Goal: Purchase product/service

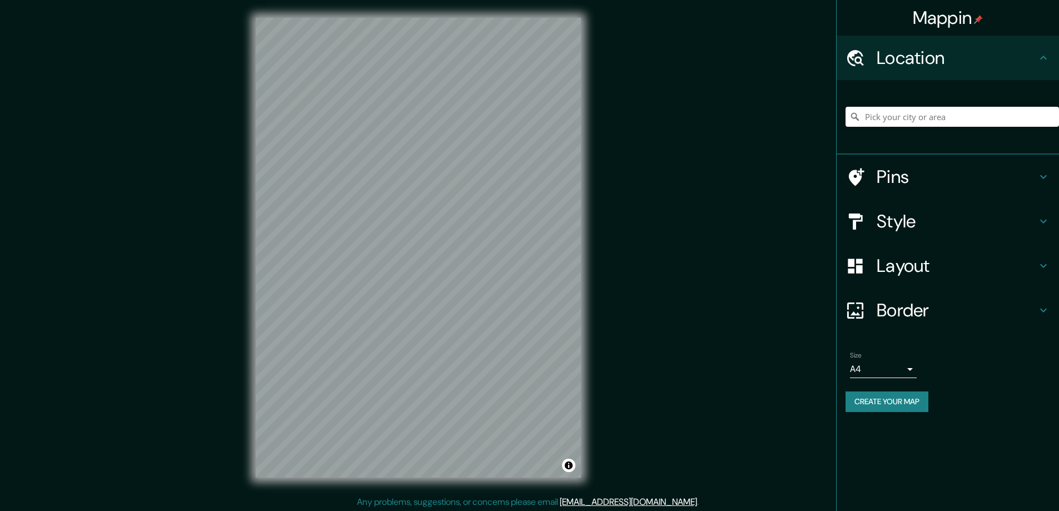
click at [895, 216] on h4 "Style" at bounding box center [957, 221] width 160 height 22
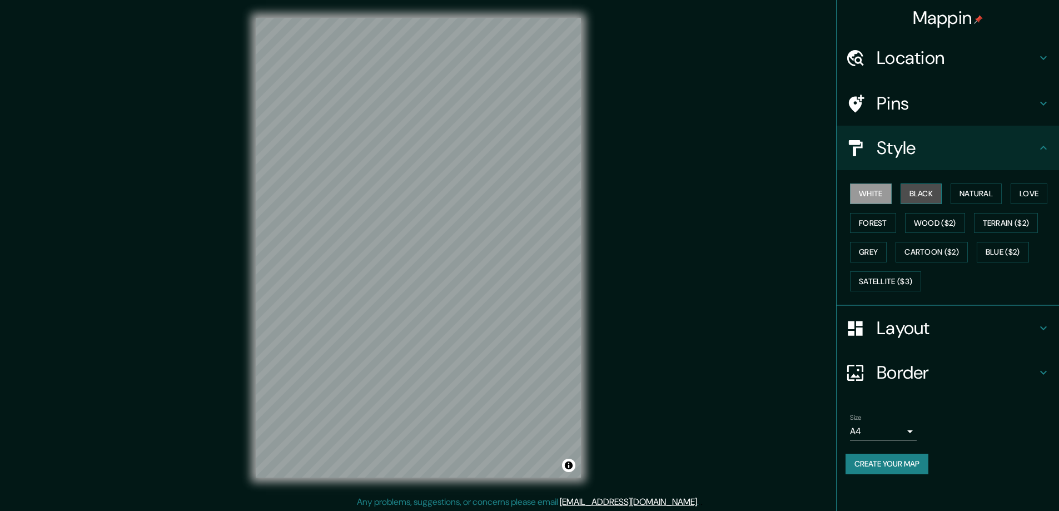
click at [922, 190] on button "Black" at bounding box center [922, 193] width 42 height 21
click at [892, 326] on h4 "Layout" at bounding box center [957, 328] width 160 height 22
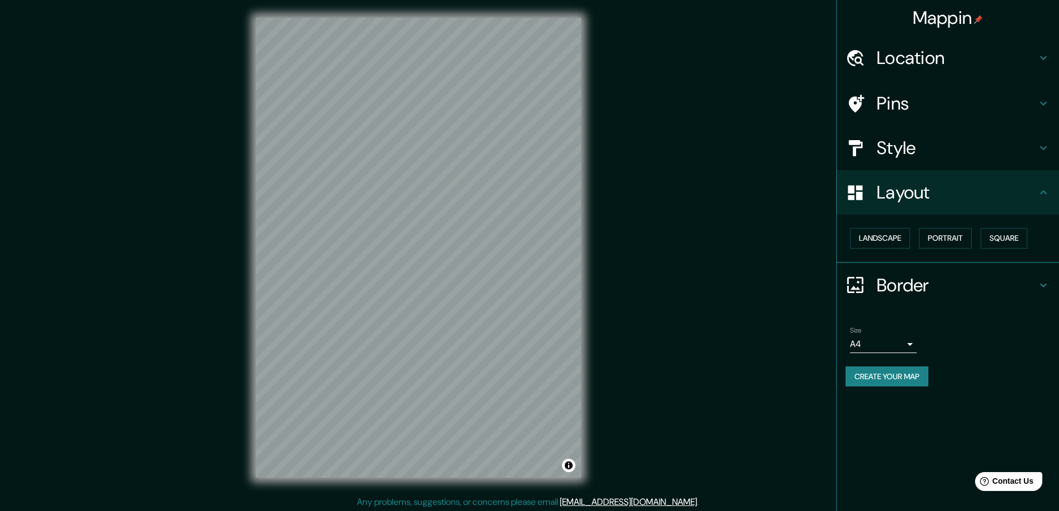
click at [1001, 234] on button "Square" at bounding box center [1004, 238] width 47 height 21
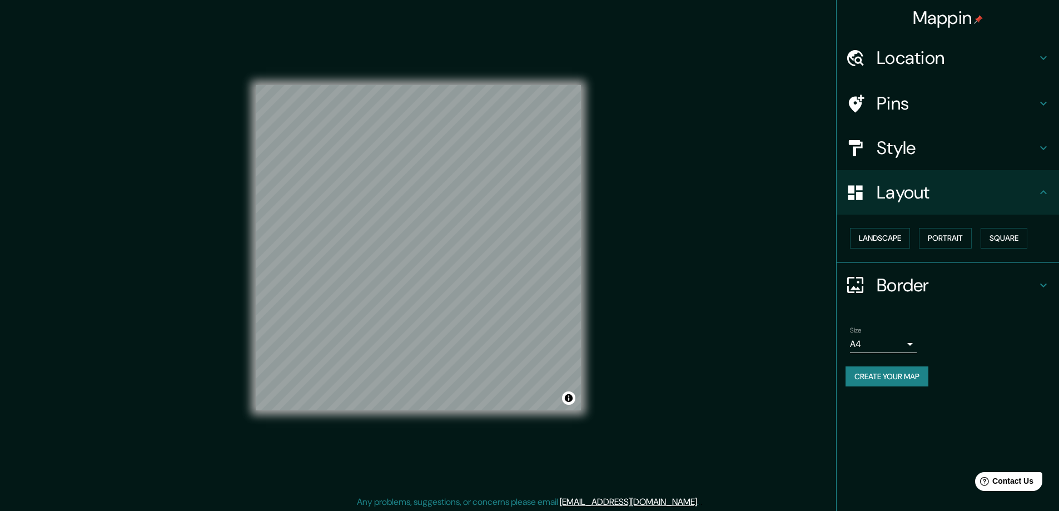
click at [910, 348] on body "Mappin Location Pins Style Layout Landscape Portrait Square Border Choose a bor…" at bounding box center [529, 255] width 1059 height 511
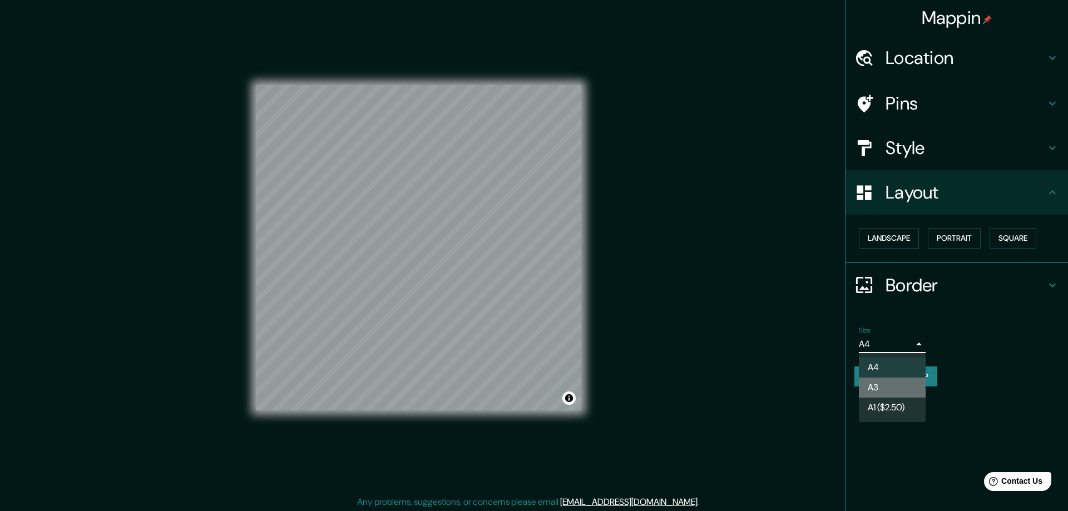
click at [878, 383] on li "A3" at bounding box center [891, 388] width 67 height 20
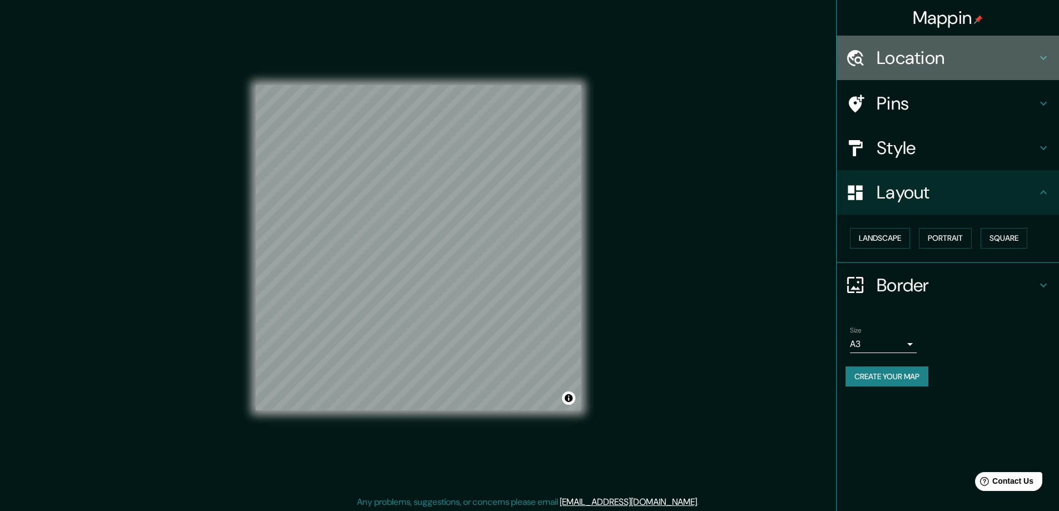
click at [895, 53] on h4 "Location" at bounding box center [957, 58] width 160 height 22
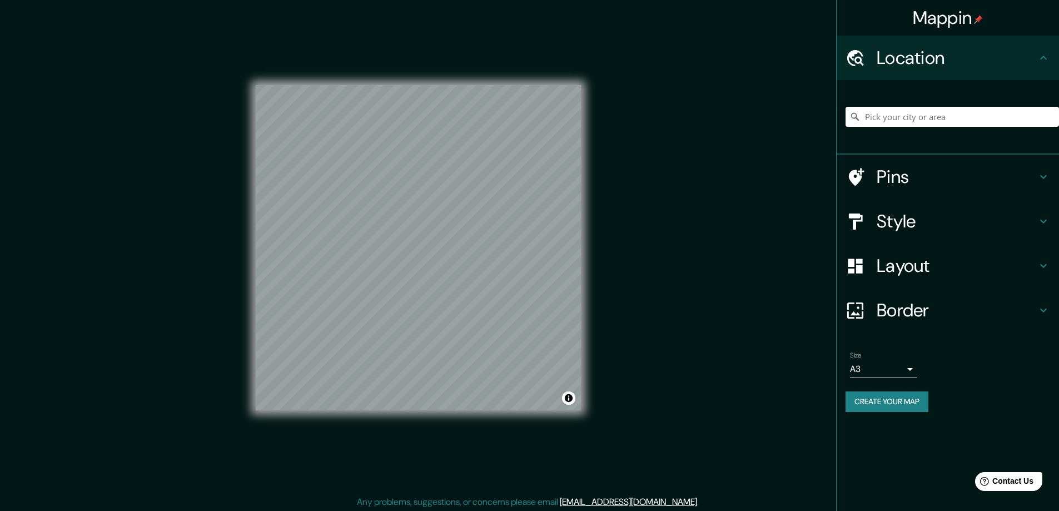
paste input "2823 Ingham St, Lansing, MI 48911"
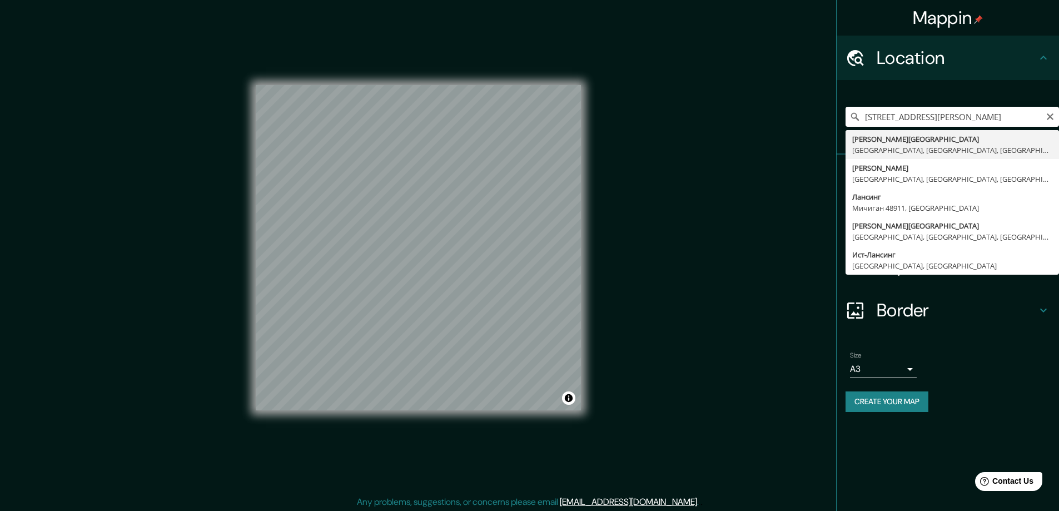
type input "Ingham Street, Лансинг, Мичиган 48911, США"
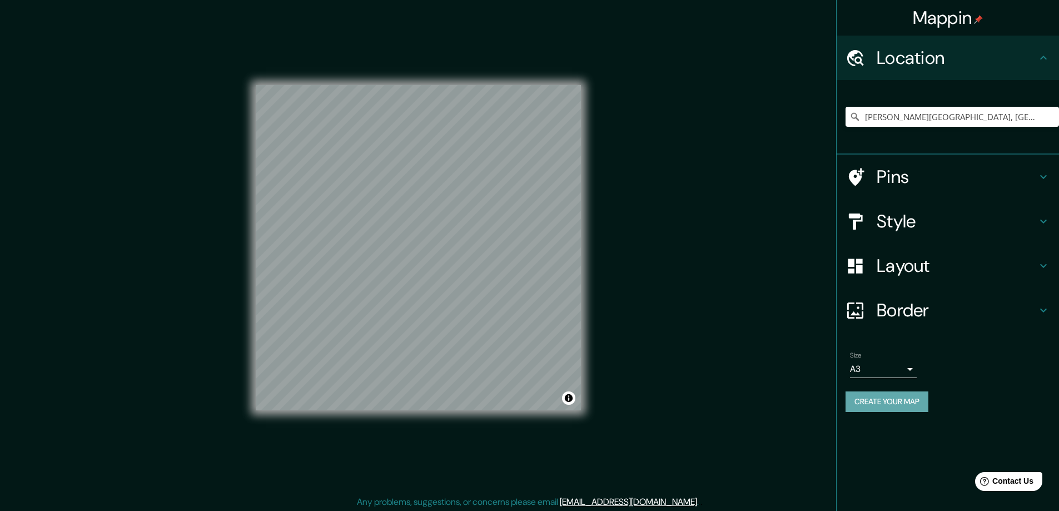
click at [890, 401] on button "Create your map" at bounding box center [887, 401] width 83 height 21
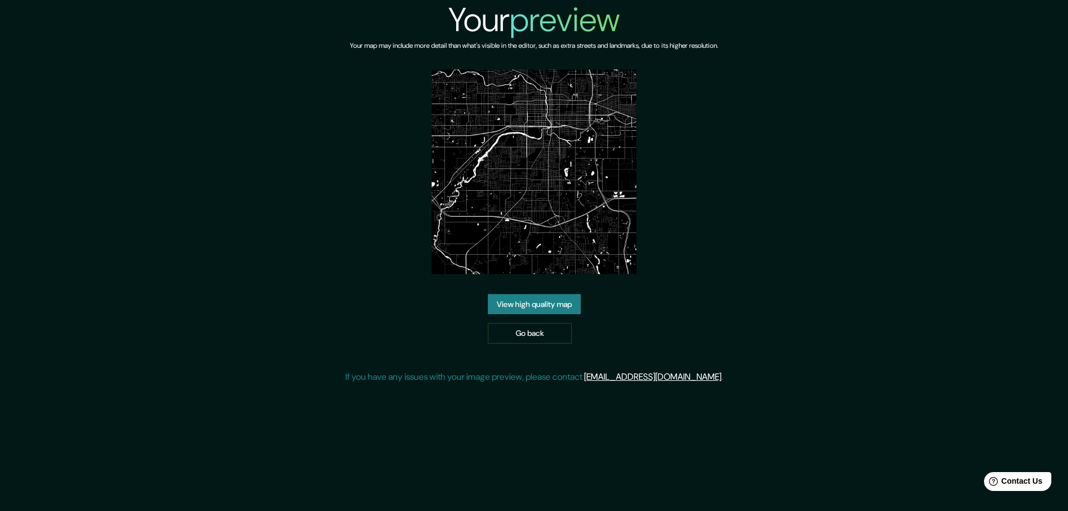
click at [542, 305] on link "View high quality map" at bounding box center [534, 304] width 93 height 21
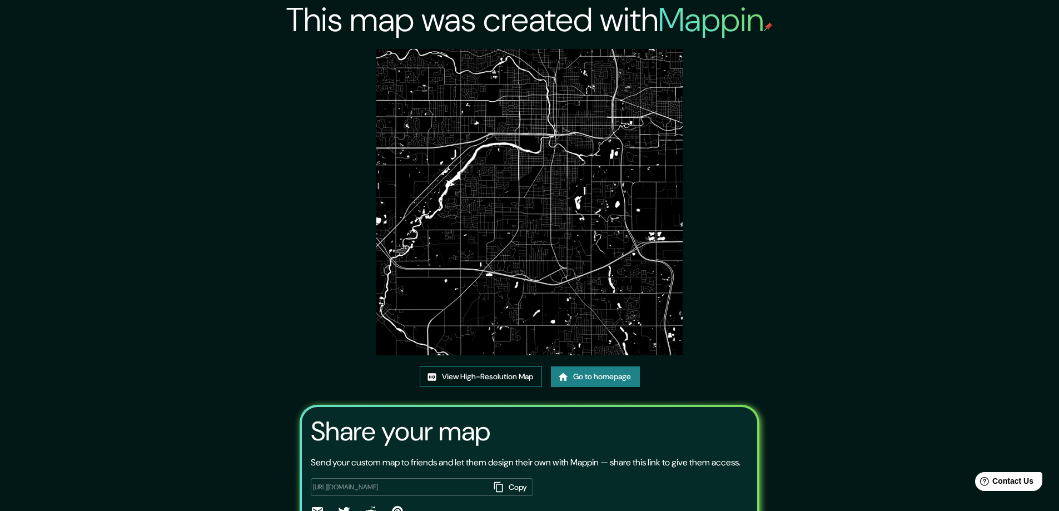
click at [485, 374] on link "View High-Resolution Map" at bounding box center [481, 376] width 122 height 21
click at [579, 376] on link "Go to homepage" at bounding box center [595, 376] width 89 height 21
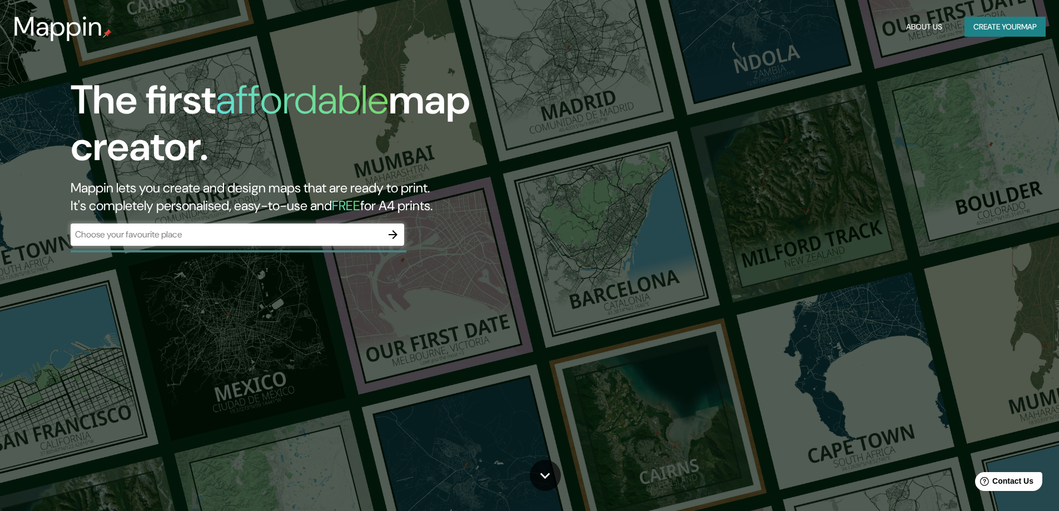
click at [277, 329] on div "The first affordable map creator. Mappin lets you create and design maps that a…" at bounding box center [529, 255] width 1059 height 511
click at [393, 235] on icon "button" at bounding box center [392, 234] width 13 height 13
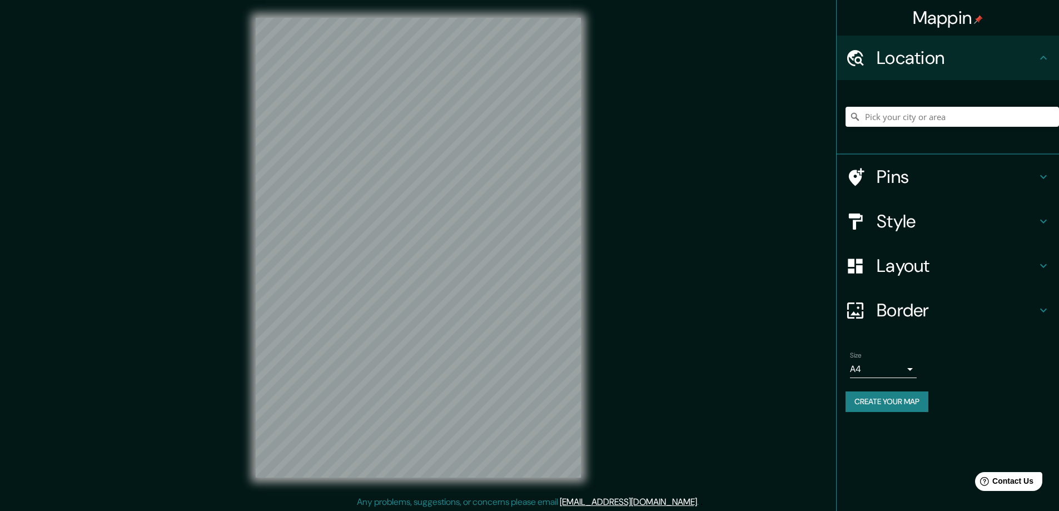
click at [891, 223] on h4 "Style" at bounding box center [957, 221] width 160 height 22
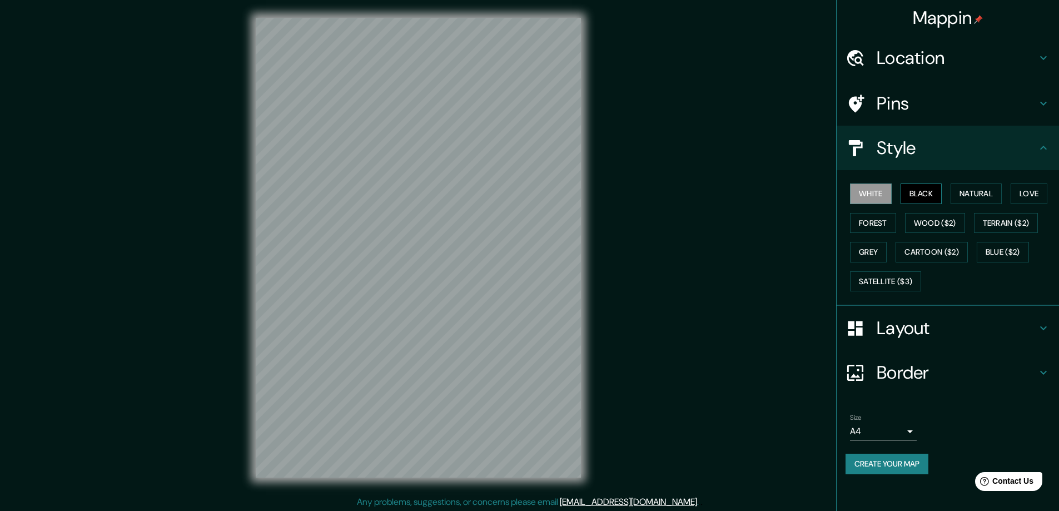
click at [920, 192] on button "Black" at bounding box center [922, 193] width 42 height 21
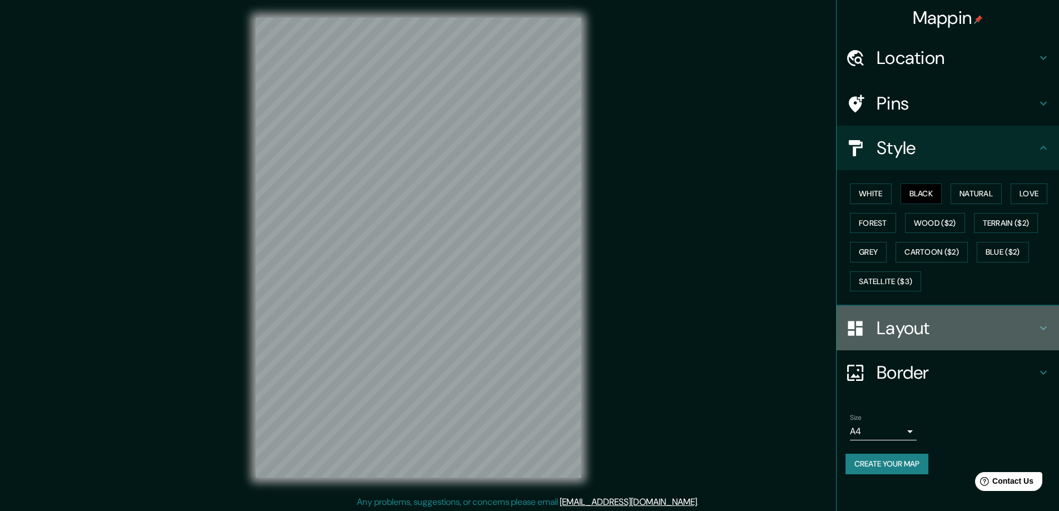
click at [901, 326] on h4 "Layout" at bounding box center [957, 328] width 160 height 22
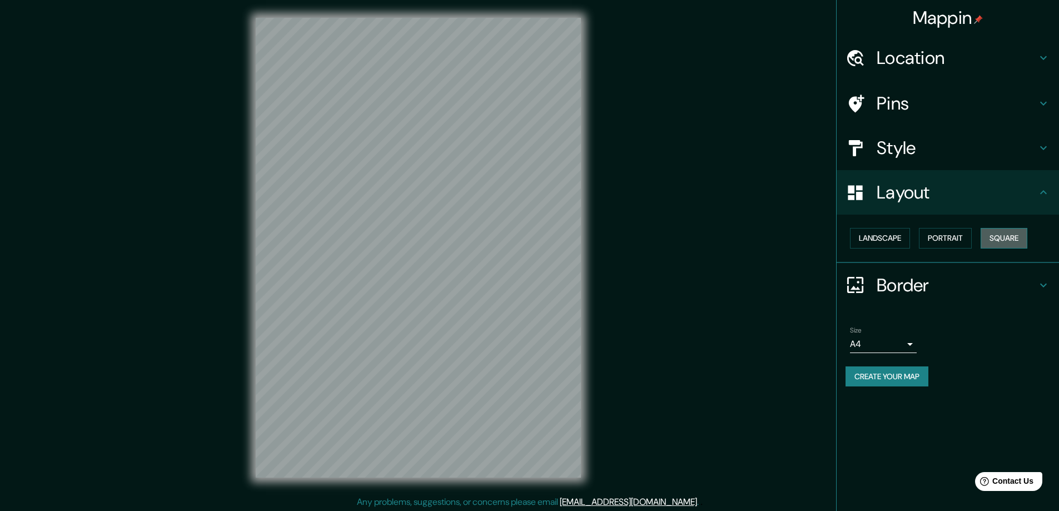
click at [1007, 236] on button "Square" at bounding box center [1004, 238] width 47 height 21
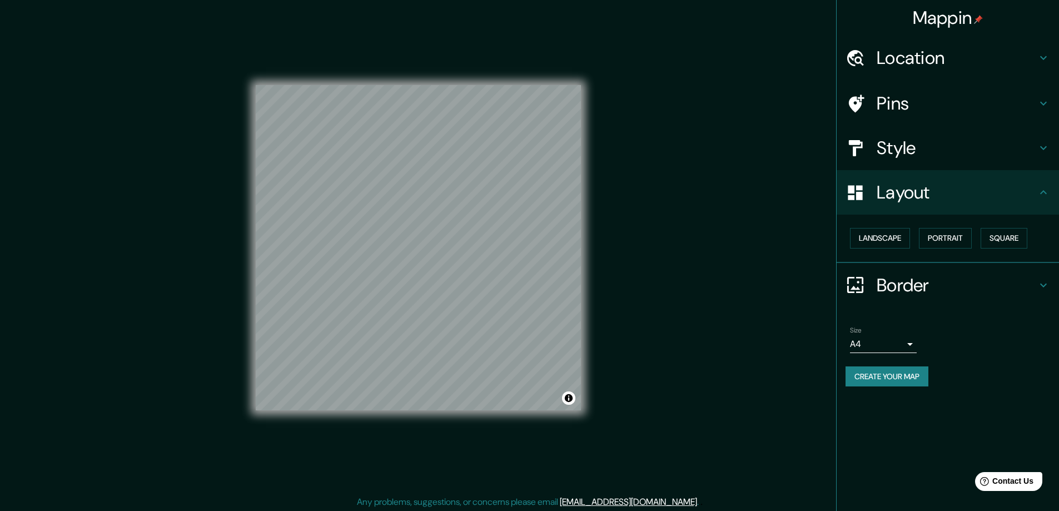
click at [910, 345] on body "Mappin Location Pins Style Layout Landscape Portrait Square Border Choose a bor…" at bounding box center [529, 255] width 1059 height 511
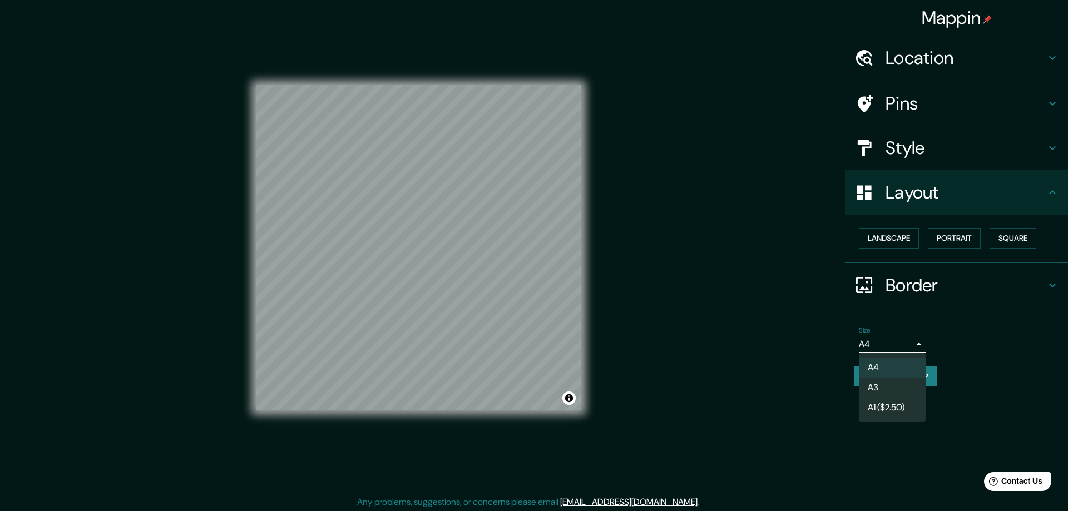
click at [880, 389] on li "A3" at bounding box center [891, 388] width 67 height 20
type input "a4"
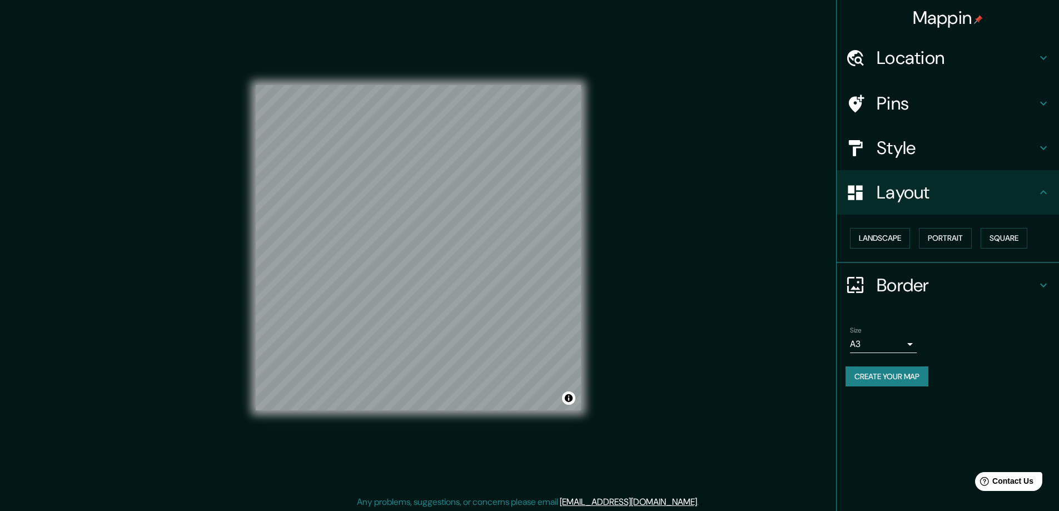
click at [771, 68] on div "Mappin Location Pins Style Layout Landscape Portrait Square Border Choose a bor…" at bounding box center [529, 256] width 1059 height 513
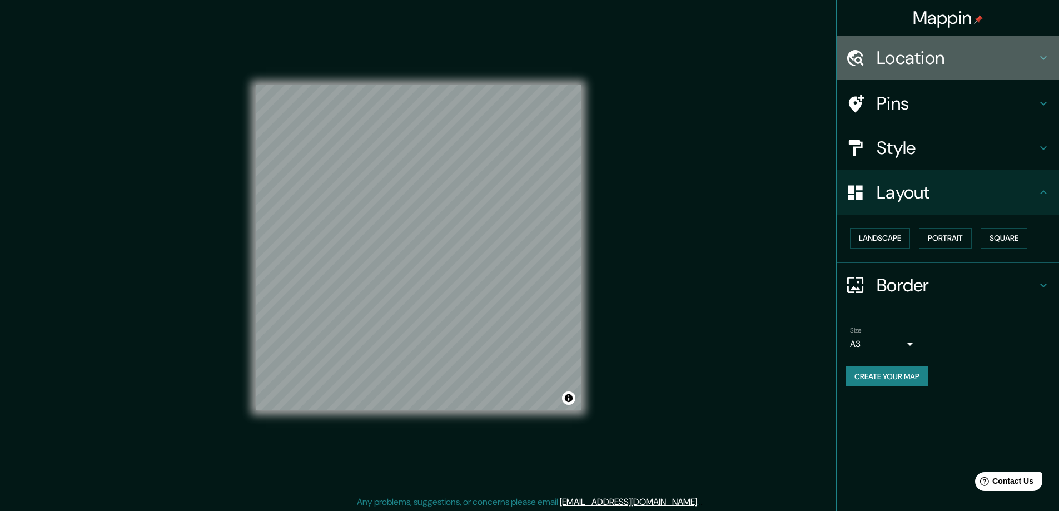
click at [906, 48] on h4 "Location" at bounding box center [957, 58] width 160 height 22
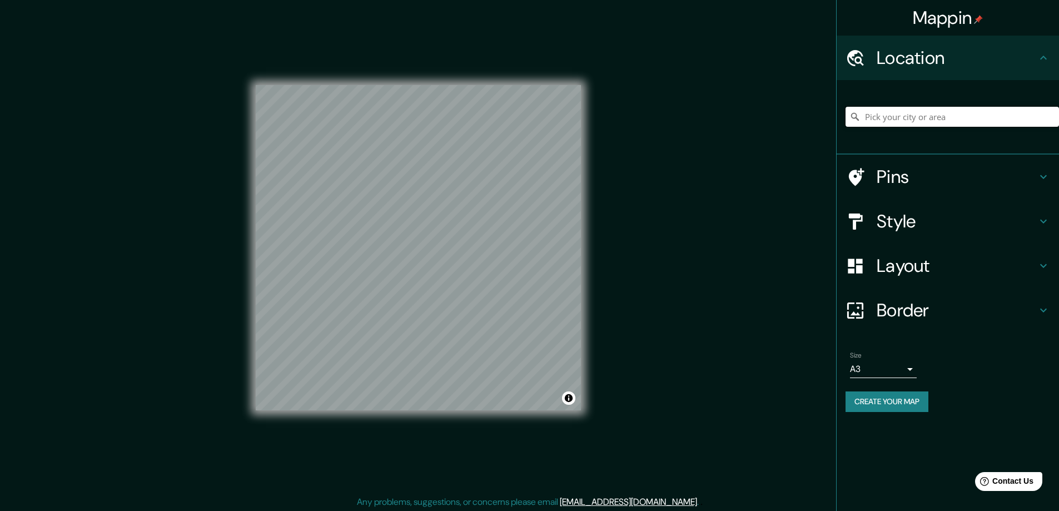
paste input "205 Pinetree St, Potterville, MI 48876"
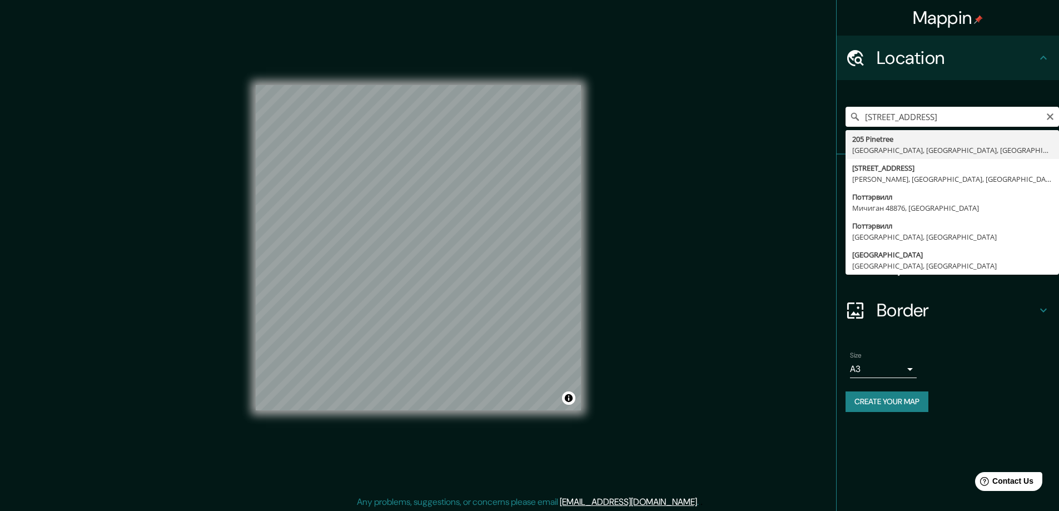
type input "205 Pinetree, Поттэрвилл, Мичиган 48876, США"
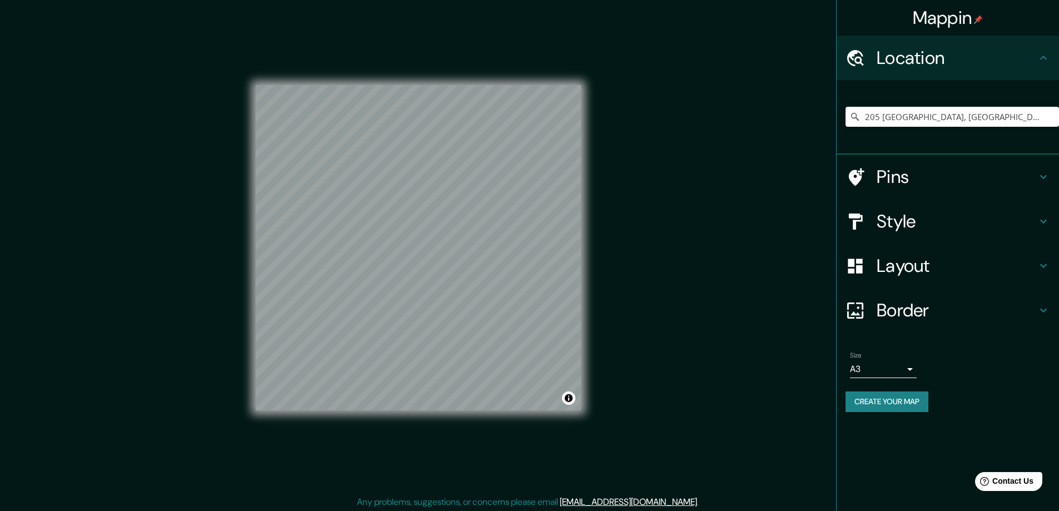
click at [881, 398] on button "Create your map" at bounding box center [887, 401] width 83 height 21
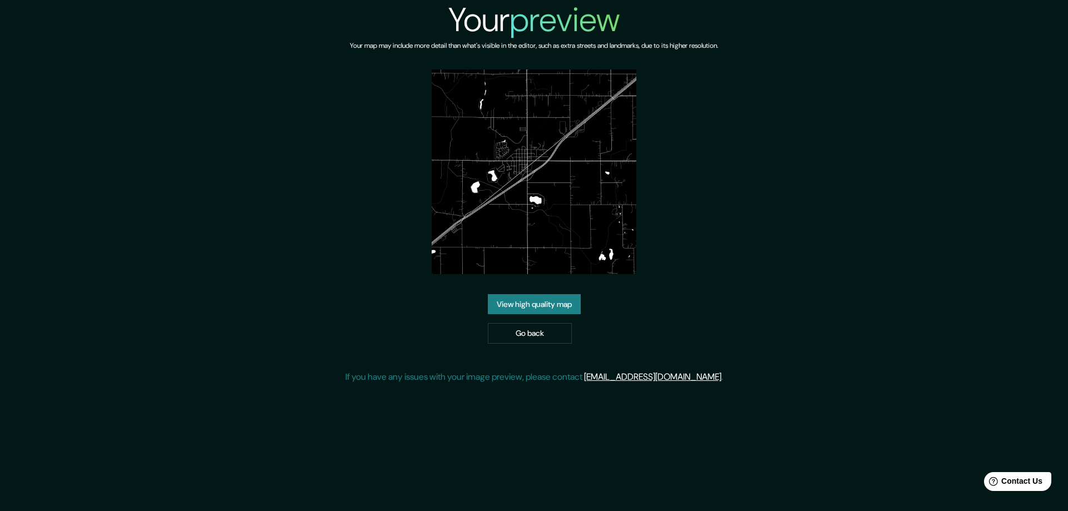
click at [513, 301] on link "View high quality map" at bounding box center [534, 304] width 93 height 21
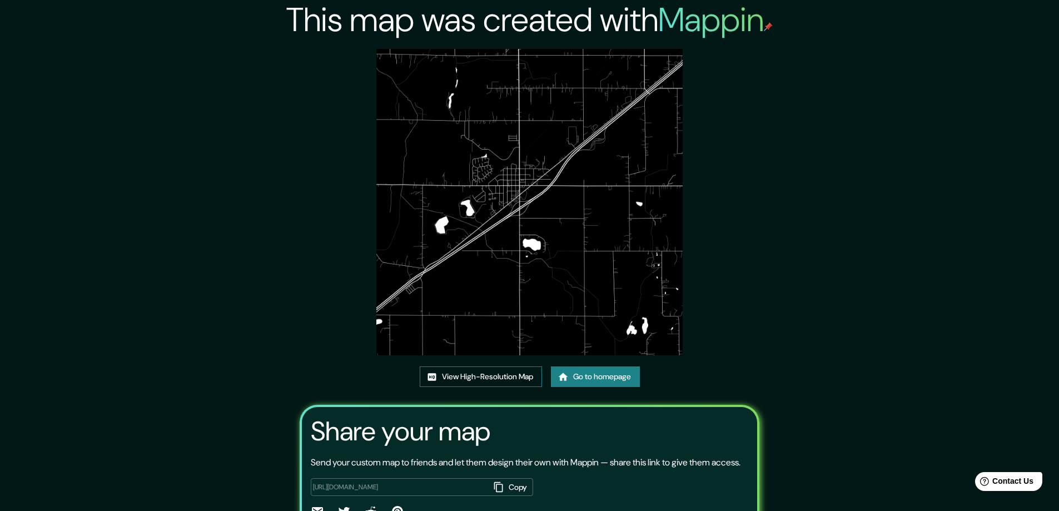
click at [487, 372] on link "View High-Resolution Map" at bounding box center [481, 376] width 122 height 21
click at [582, 376] on link "Go to homepage" at bounding box center [595, 376] width 89 height 21
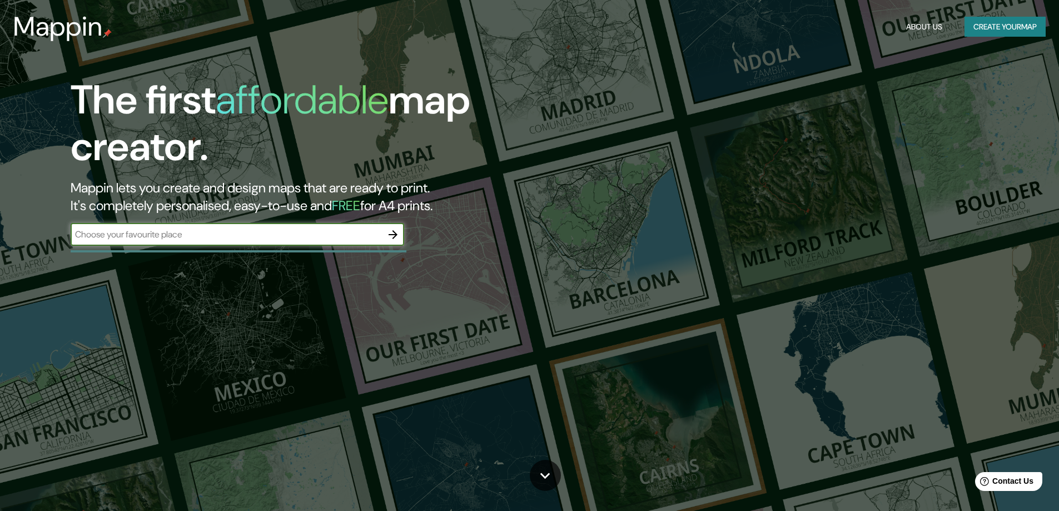
click at [394, 231] on icon "button" at bounding box center [393, 234] width 9 height 9
